Goal: Navigation & Orientation: Find specific page/section

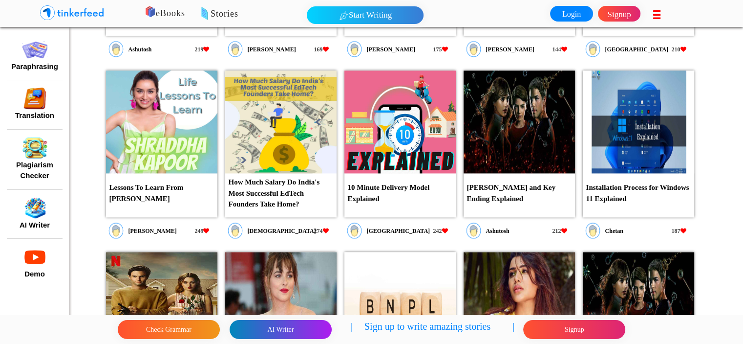
scroll to position [1197, 0]
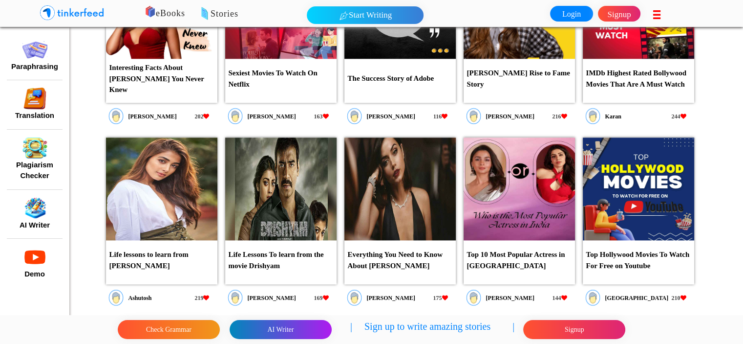
click at [175, 13] on p "Stories" at bounding box center [334, 14] width 327 height 14
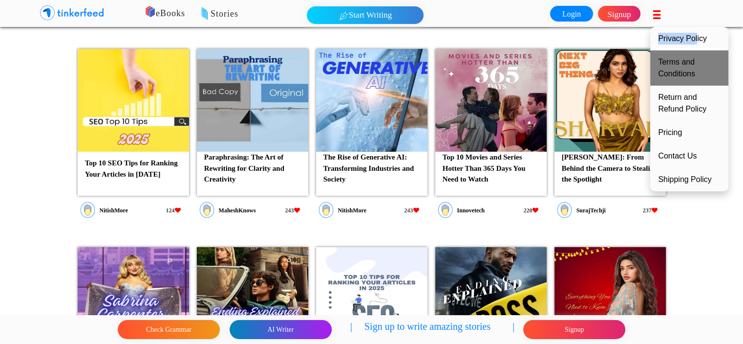
drag, startPoint x: 657, startPoint y: 13, endPoint x: 680, endPoint y: 78, distance: 69.1
click at [661, 27] on div "Privacy Policy Terms and Conditions Return and Refund Policy Pricing Contact Us…" at bounding box center [656, 13] width 10 height 27
click at [677, 86] on link "Terms and Conditions" at bounding box center [690, 67] width 78 height 35
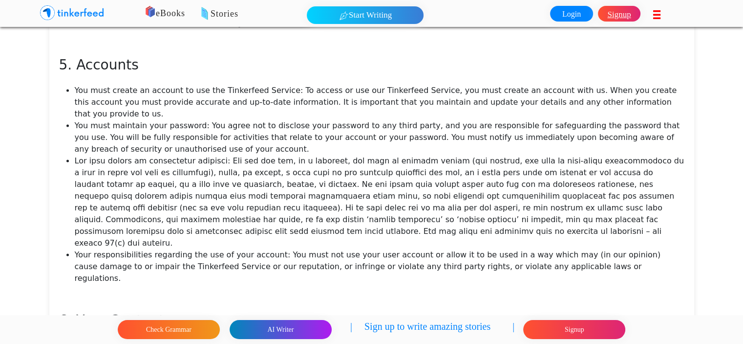
scroll to position [1613, 0]
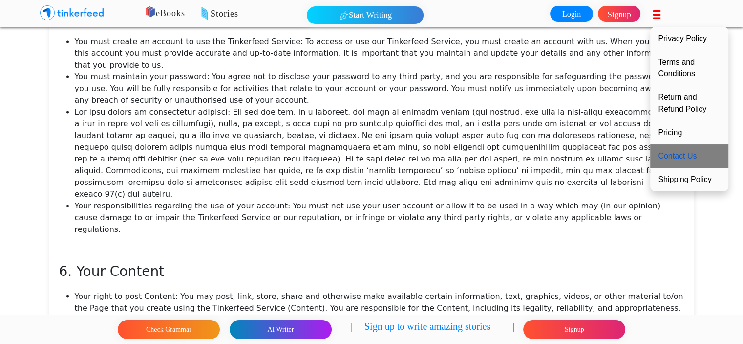
click at [680, 168] on link "Contact Us" at bounding box center [690, 155] width 78 height 23
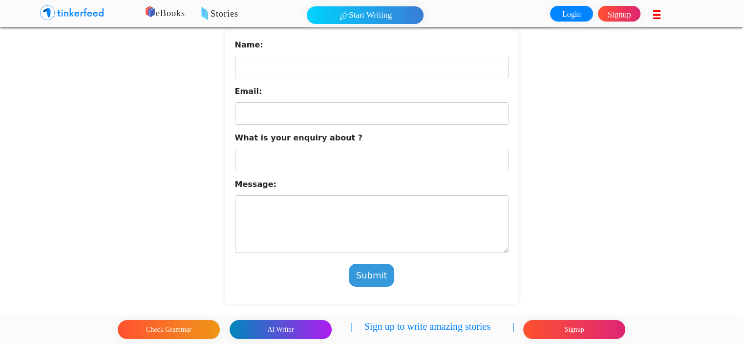
scroll to position [166, 0]
click at [436, 327] on p "| Sign up to write amazing stories |" at bounding box center [432, 329] width 164 height 21
click at [383, 327] on p "| Sign up to write amazing stories |" at bounding box center [432, 329] width 164 height 21
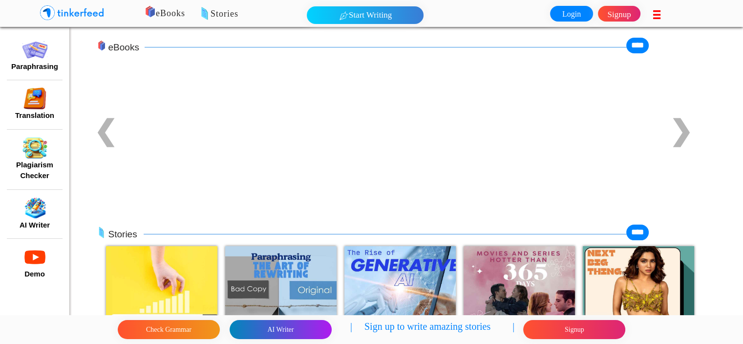
click at [35, 256] on img at bounding box center [34, 257] width 25 height 22
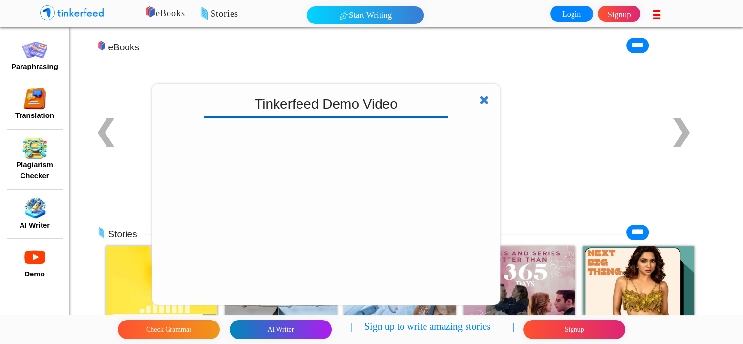
click at [483, 100] on icon at bounding box center [485, 100] width 10 height 12
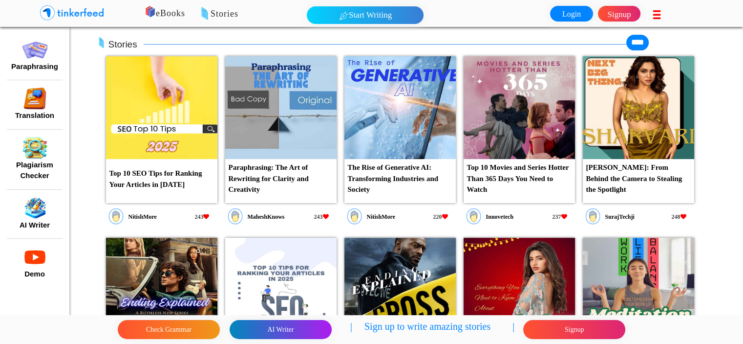
scroll to position [196, 0]
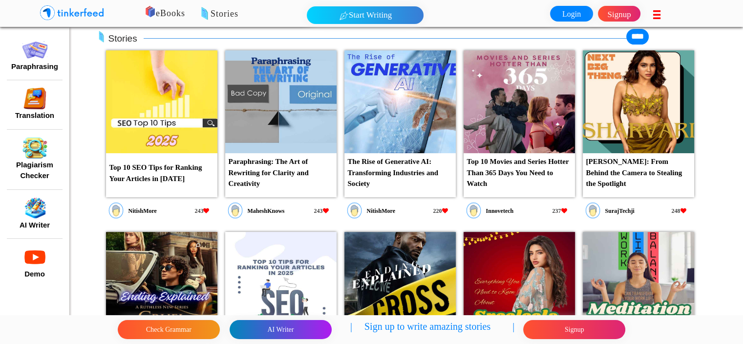
click at [721, 179] on div "Top 10 SEO Tips for Ranking Your Articles in 2025 NitishMore 243 Paraphrasing: …" at bounding box center [400, 123] width 669 height 155
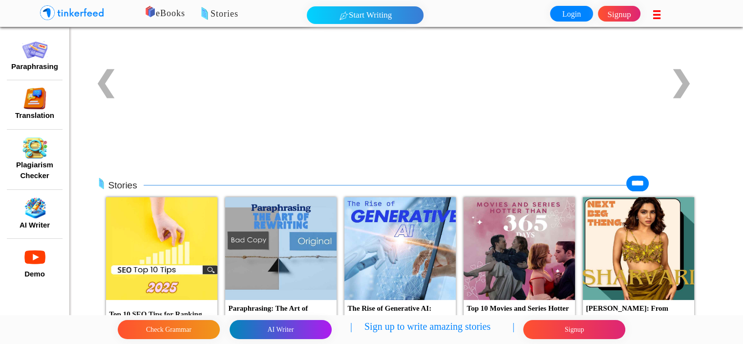
click at [21, 107] on div "Translation" at bounding box center [34, 104] width 69 height 34
click at [30, 101] on img at bounding box center [34, 98] width 25 height 22
